Goal: Task Accomplishment & Management: Use online tool/utility

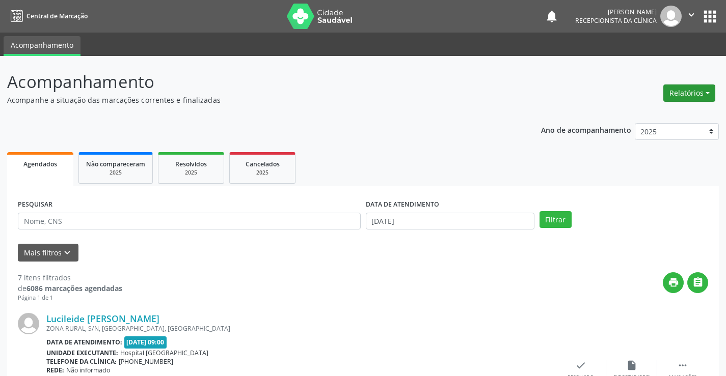
click at [676, 89] on button "Relatórios" at bounding box center [689, 93] width 52 height 17
click at [637, 115] on link "Agendamentos" at bounding box center [660, 115] width 109 height 14
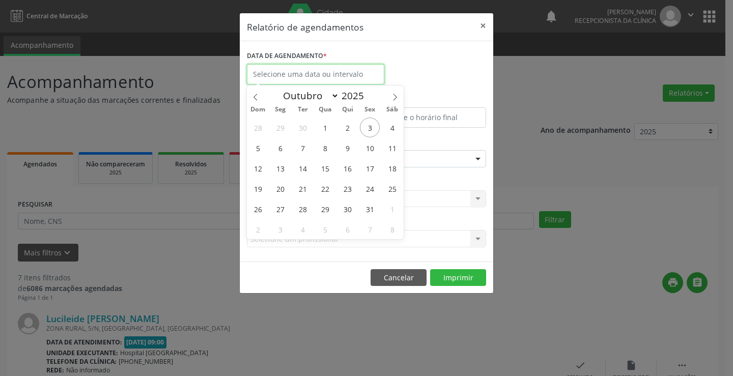
click at [299, 74] on input "text" at bounding box center [315, 74] width 137 height 20
click at [254, 98] on icon at bounding box center [255, 97] width 7 height 7
select select "8"
click at [284, 130] on span "1" at bounding box center [280, 128] width 20 height 20
type input "[DATE]"
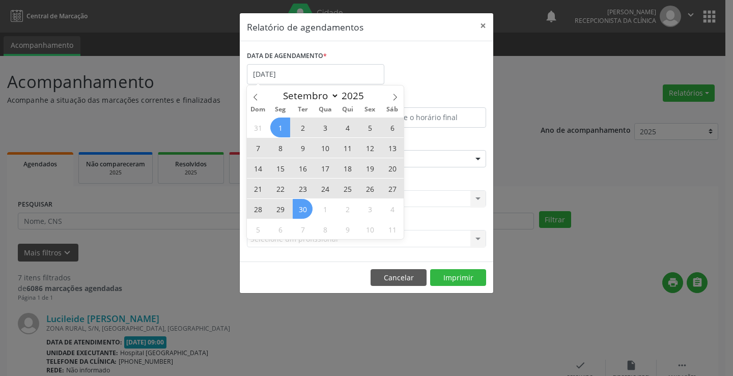
click at [307, 212] on span "30" at bounding box center [303, 209] width 20 height 20
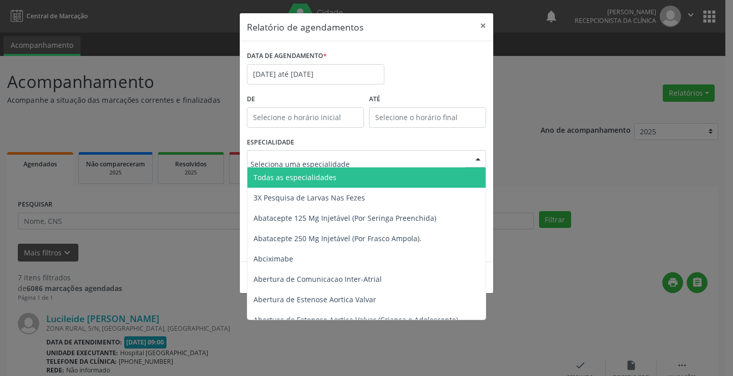
click at [346, 157] on input "text" at bounding box center [358, 164] width 215 height 20
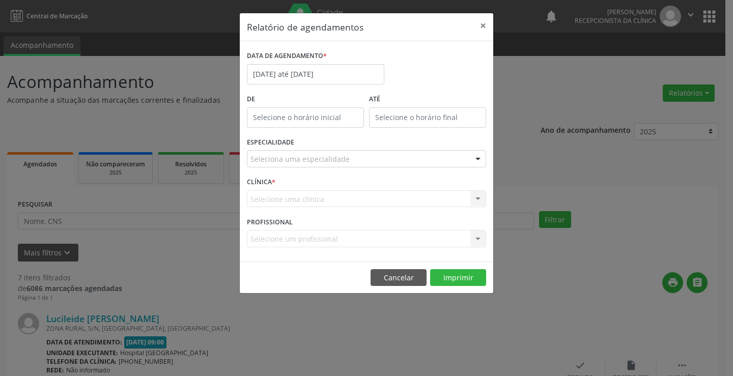
click at [538, 141] on div "Relatório de agendamentos × DATA DE AGENDAMENTO * [DATE] até [DATE] De ATÉ ESPE…" at bounding box center [366, 188] width 733 height 376
click at [451, 200] on div "Selecione uma clínica Nenhum resultado encontrado para: " " Não há nenhuma opçã…" at bounding box center [366, 198] width 239 height 17
click at [478, 196] on div "Selecione uma clínica Nenhum resultado encontrado para: " " Não há nenhuma opçã…" at bounding box center [366, 198] width 239 height 17
click at [344, 202] on div "Selecione uma clínica Nenhum resultado encontrado para: " " Não há nenhuma opçã…" at bounding box center [366, 198] width 239 height 17
click at [340, 198] on div "Selecione uma clínica Nenhum resultado encontrado para: " " Não há nenhuma opçã…" at bounding box center [366, 198] width 239 height 17
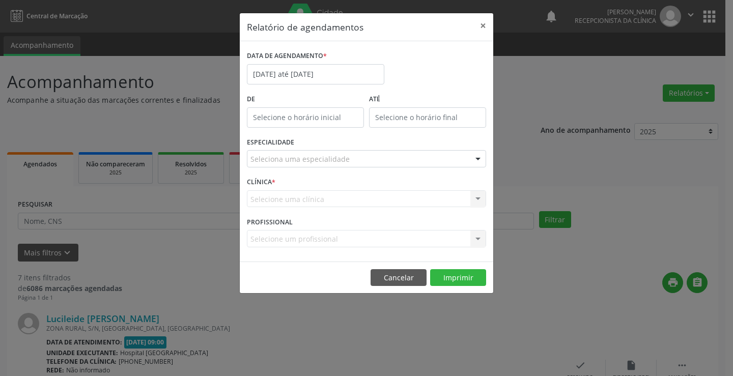
click at [340, 198] on div "Selecione uma clínica Nenhum resultado encontrado para: " " Não há nenhuma opçã…" at bounding box center [366, 198] width 239 height 17
click at [307, 200] on div "Selecione uma clínica Nenhum resultado encontrado para: " " Não há nenhuma opçã…" at bounding box center [366, 198] width 239 height 17
click at [306, 236] on div "Selecione um profissional Nenhum resultado encontrado para: " " Não há nenhuma …" at bounding box center [366, 238] width 239 height 17
click at [306, 197] on div "Selecione uma clínica Nenhum resultado encontrado para: " " Não há nenhuma opçã…" at bounding box center [366, 198] width 239 height 17
click at [287, 122] on input "12:00" at bounding box center [305, 117] width 117 height 20
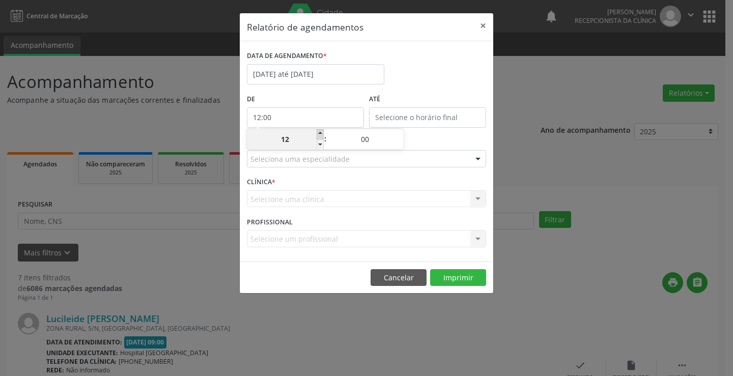
click at [320, 134] on span at bounding box center [320, 134] width 7 height 10
type input "13:00"
type input "13"
click at [320, 134] on span at bounding box center [320, 134] width 7 height 10
type input "14:00"
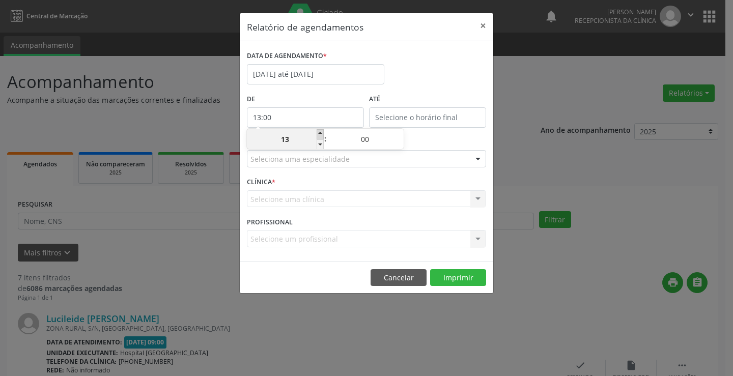
type input "14"
click at [320, 134] on span at bounding box center [320, 134] width 7 height 10
type input "15:00"
type input "15"
click at [320, 134] on span at bounding box center [320, 134] width 7 height 10
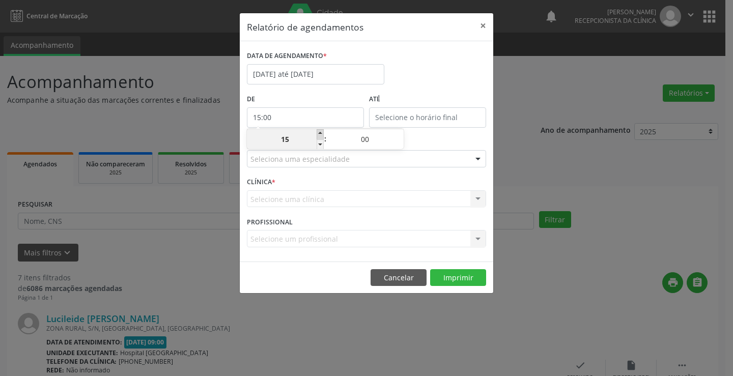
type input "16:00"
type input "16"
click at [320, 134] on span at bounding box center [320, 134] width 7 height 10
type input "17:00"
type input "17"
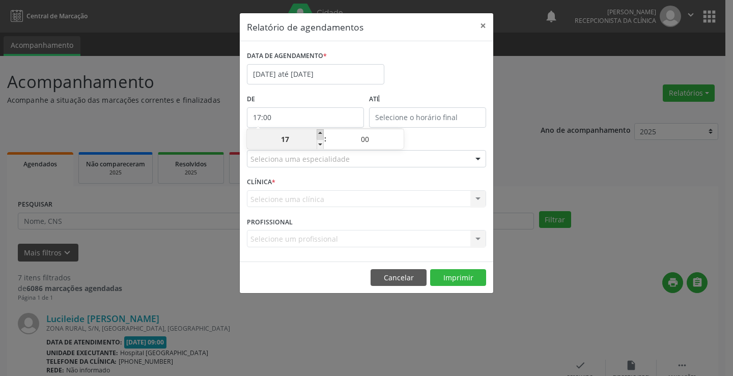
click at [320, 134] on span at bounding box center [320, 134] width 7 height 10
type input "18:00"
type input "18"
click at [320, 134] on span at bounding box center [320, 134] width 7 height 10
type input "19:00"
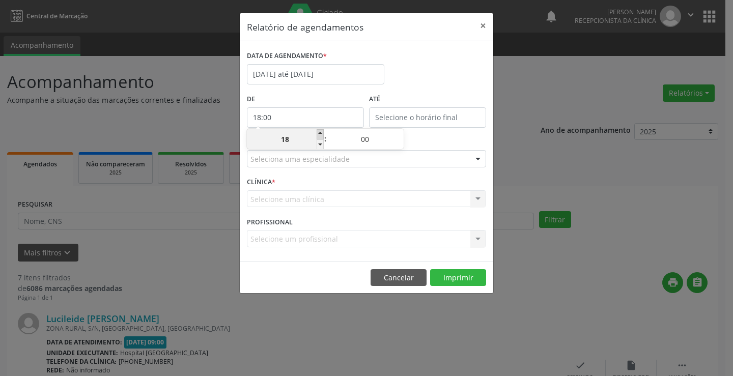
type input "19"
click at [320, 134] on span at bounding box center [320, 134] width 7 height 10
type input "20:00"
type input "20"
click at [320, 134] on span at bounding box center [320, 134] width 7 height 10
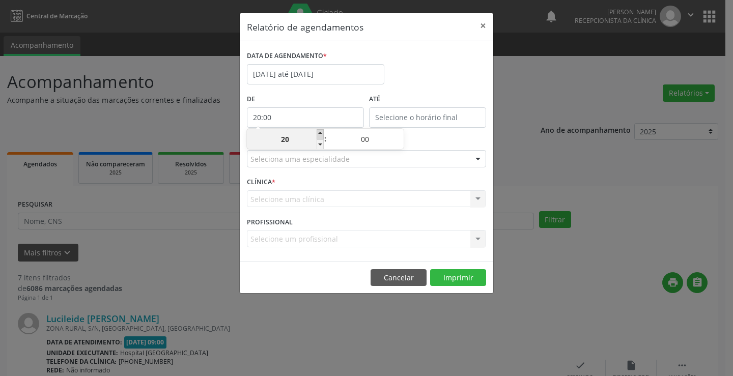
type input "21:00"
type input "21"
click at [320, 134] on span at bounding box center [320, 134] width 7 height 10
type input "22:00"
type input "22"
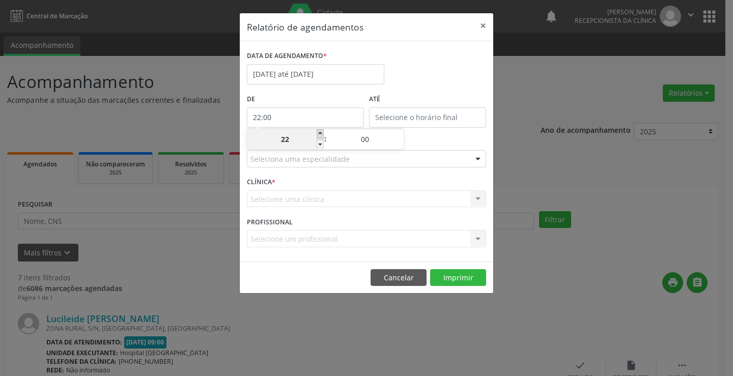
click at [320, 134] on span at bounding box center [320, 134] width 7 height 10
type input "23:00"
type input "23"
click at [320, 134] on span at bounding box center [320, 134] width 7 height 10
type input "00:00"
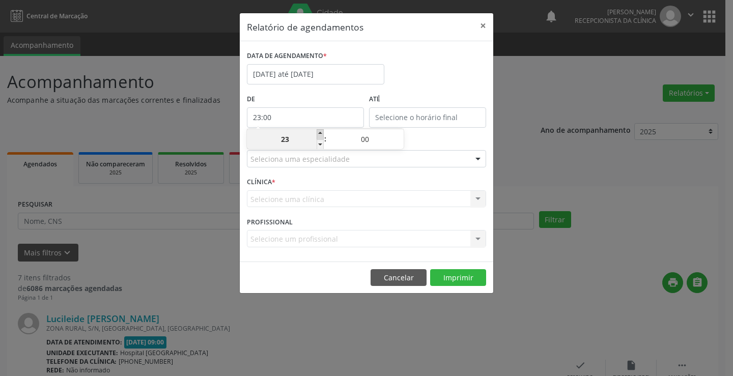
type input "00"
click at [320, 134] on span at bounding box center [320, 134] width 7 height 10
type input "01:00"
type input "01"
click at [318, 146] on span at bounding box center [320, 145] width 7 height 10
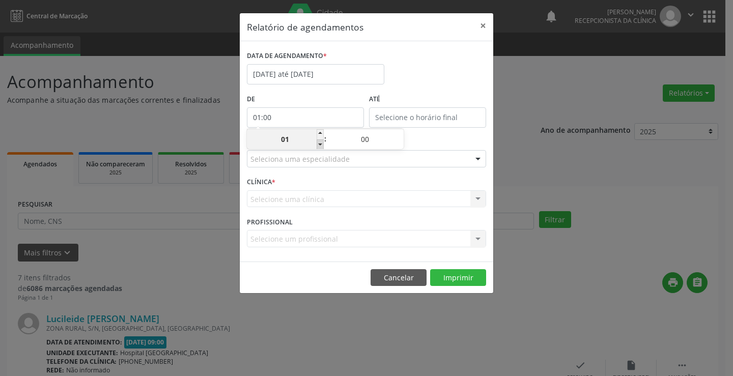
type input "00:00"
type input "00"
click at [398, 135] on span at bounding box center [400, 134] width 7 height 10
type input "00:05"
type input "05"
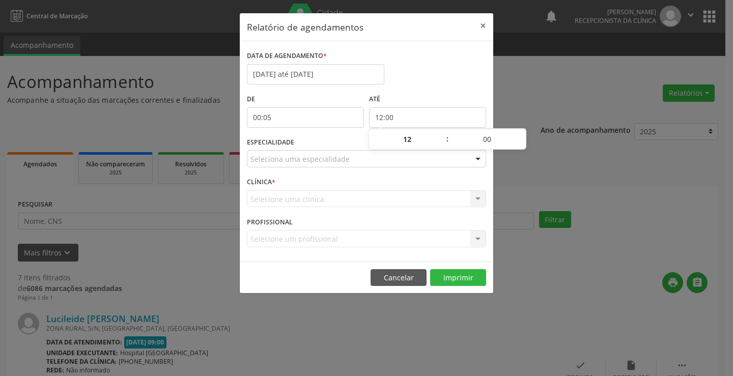
click at [397, 117] on input "12:00" at bounding box center [427, 117] width 117 height 20
drag, startPoint x: 414, startPoint y: 140, endPoint x: 368, endPoint y: 142, distance: 45.9
click at [368, 142] on body "Central de Marcação notifications [PERSON_NAME] Recepcionista da clínica  Conf…" at bounding box center [366, 188] width 733 height 376
click at [440, 134] on span at bounding box center [442, 134] width 7 height 10
type input "13:00"
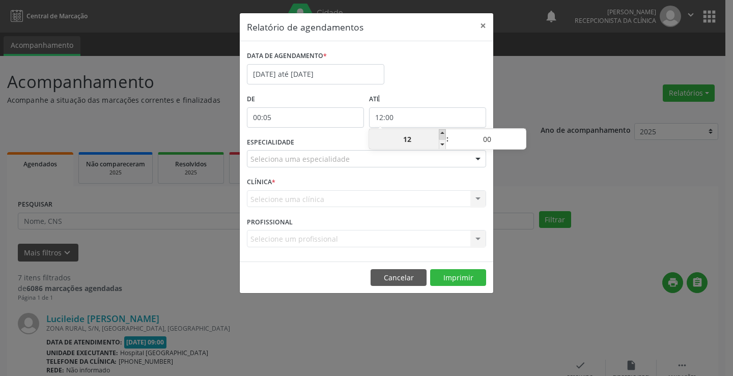
type input "13"
click at [440, 134] on span at bounding box center [442, 134] width 7 height 10
type input "14:00"
type input "14"
click at [440, 134] on span at bounding box center [442, 134] width 7 height 10
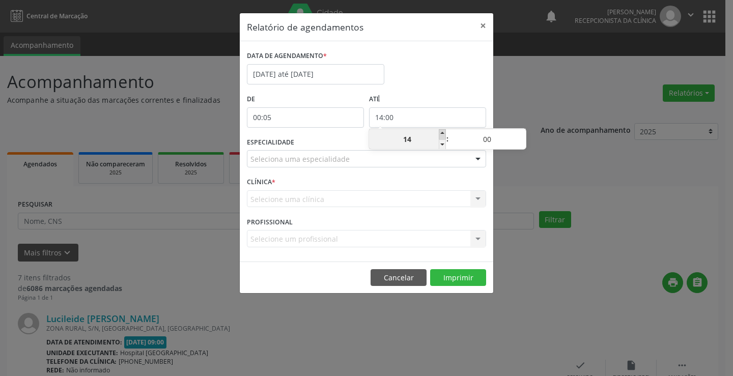
type input "15:00"
type input "15"
click at [440, 134] on span at bounding box center [442, 134] width 7 height 10
type input "16:00"
type input "16"
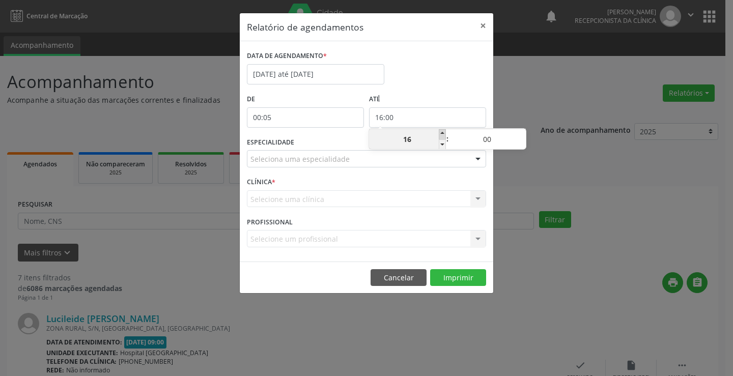
click at [440, 134] on span at bounding box center [442, 134] width 7 height 10
type input "17:00"
type input "17"
click at [440, 134] on span at bounding box center [442, 134] width 7 height 10
type input "18:00"
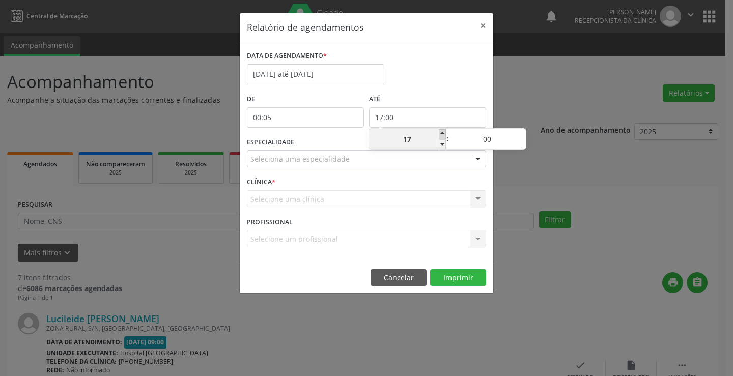
type input "18"
click at [440, 134] on span at bounding box center [442, 134] width 7 height 10
type input "19:00"
type input "19"
click at [440, 134] on span at bounding box center [442, 134] width 7 height 10
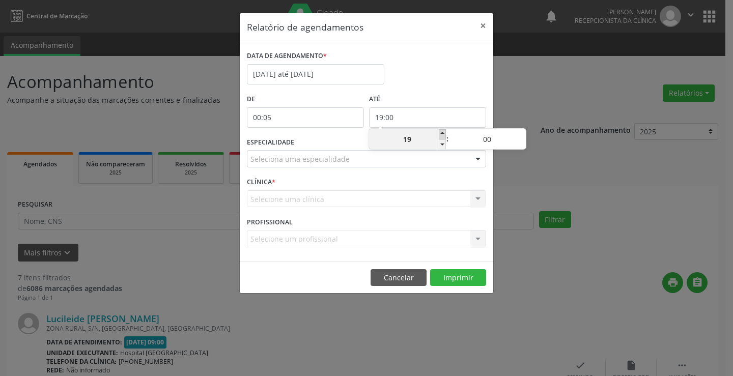
type input "20:00"
type input "20"
click at [440, 134] on span at bounding box center [442, 134] width 7 height 10
type input "21:00"
type input "21"
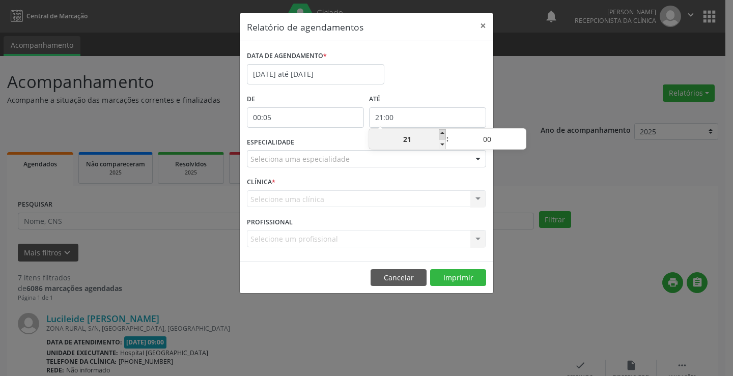
click at [440, 134] on span at bounding box center [442, 134] width 7 height 10
type input "22:00"
type input "22"
click at [440, 134] on span at bounding box center [442, 134] width 7 height 10
type input "23:00"
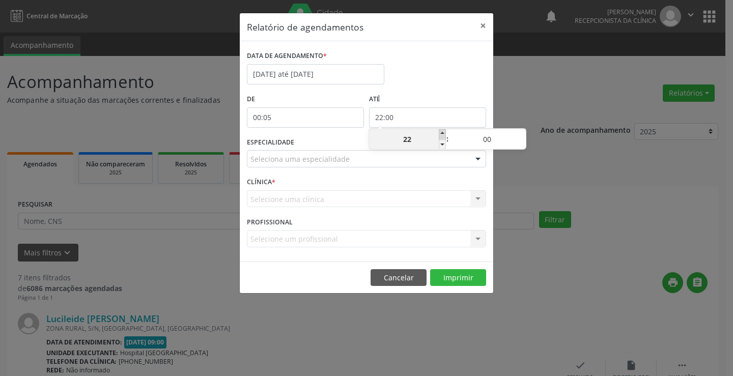
type input "23"
click at [523, 147] on span at bounding box center [522, 145] width 7 height 10
type input "22:55"
type input "22"
type input "55"
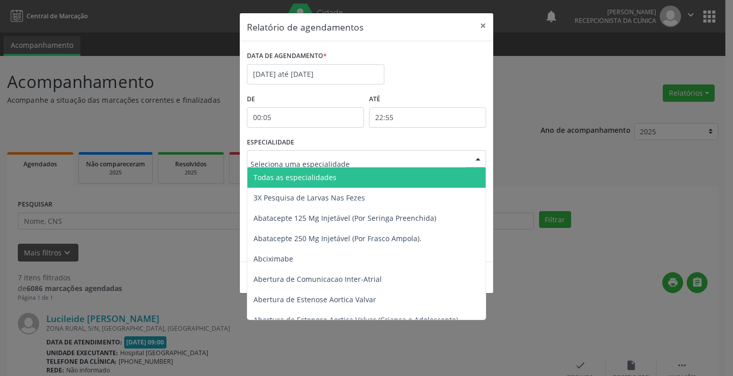
click at [339, 159] on input "text" at bounding box center [358, 164] width 215 height 20
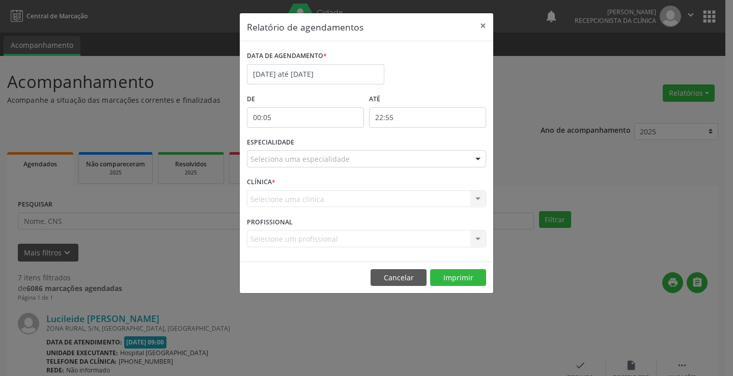
click at [454, 150] on div "ESPECIALIDADE Seleciona uma especialidade Todas as especialidades 3X Pesquisa d…" at bounding box center [366, 155] width 244 height 40
click at [451, 201] on div "Selecione uma clínica Nenhum resultado encontrado para: " " Não há nenhuma opçã…" at bounding box center [366, 198] width 239 height 17
click at [275, 182] on span "*" at bounding box center [274, 182] width 4 height 9
click at [286, 198] on div "Selecione uma clínica Nenhum resultado encontrado para: " " Não há nenhuma opçã…" at bounding box center [366, 198] width 239 height 17
click at [486, 24] on button "×" at bounding box center [483, 25] width 20 height 25
